Goal: Information Seeking & Learning: Check status

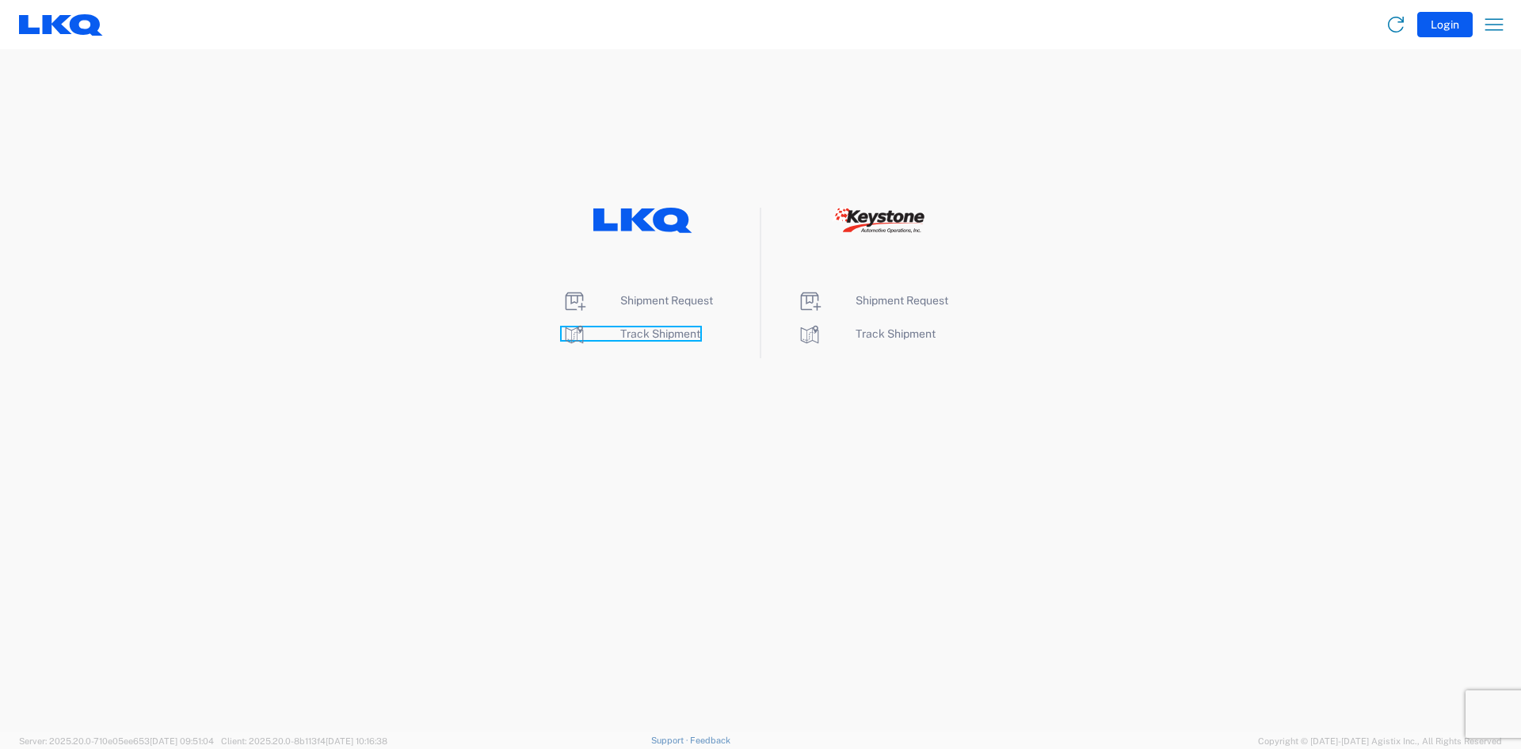
click at [645, 334] on span "Track Shipment" at bounding box center [660, 333] width 80 height 13
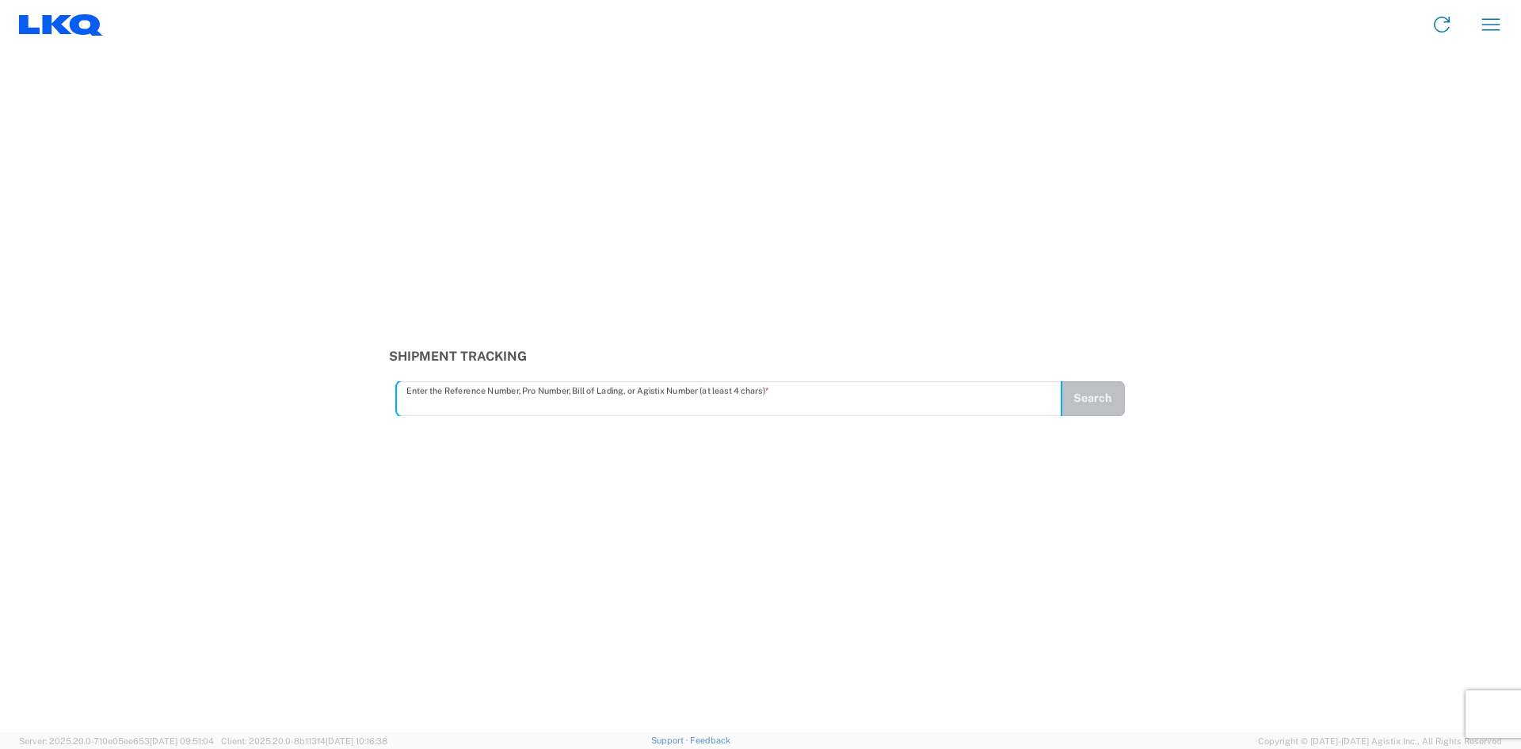
click at [423, 404] on input "text" at bounding box center [729, 398] width 646 height 28
type input "56978762"
click at [1081, 401] on button "Search" at bounding box center [1092, 398] width 65 height 35
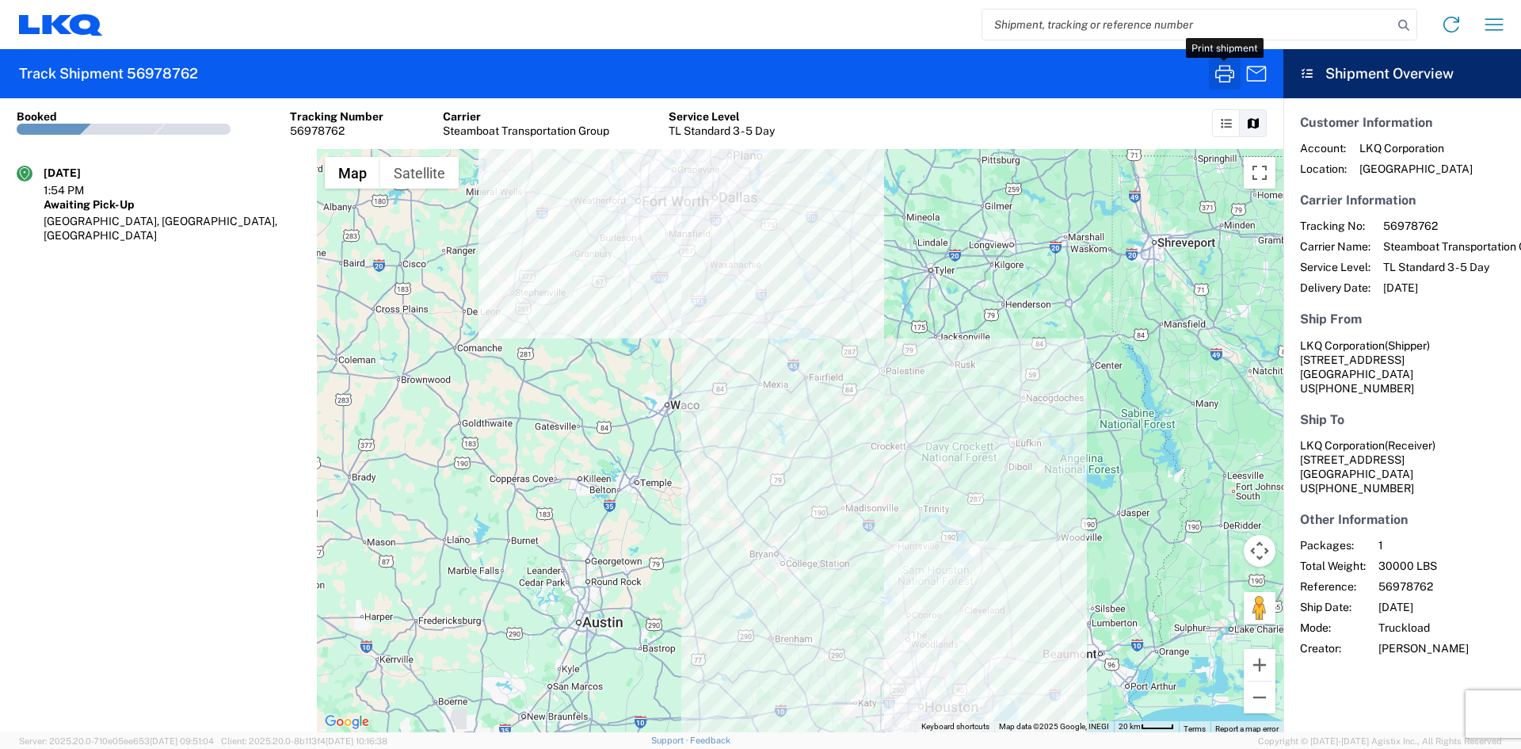
click at [1230, 74] on icon "button" at bounding box center [1224, 73] width 25 height 25
